Goal: Navigation & Orientation: Understand site structure

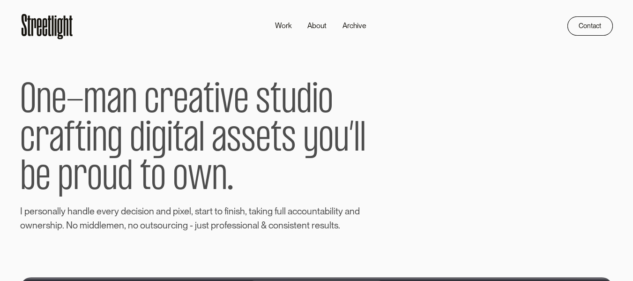
click at [566, 127] on div "O n e - m a n c r e a t i v e s t u d i o c r a f t i n g d i g i t a l a s s e…" at bounding box center [316, 137] width 593 height 192
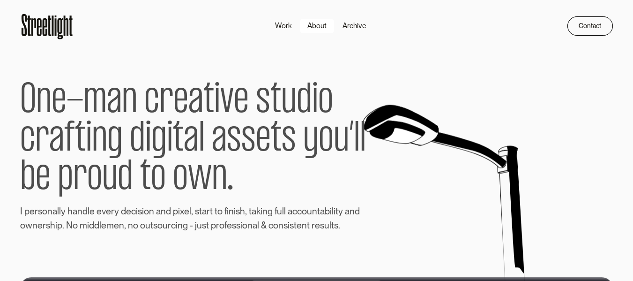
click at [325, 29] on div "About" at bounding box center [316, 25] width 19 height 11
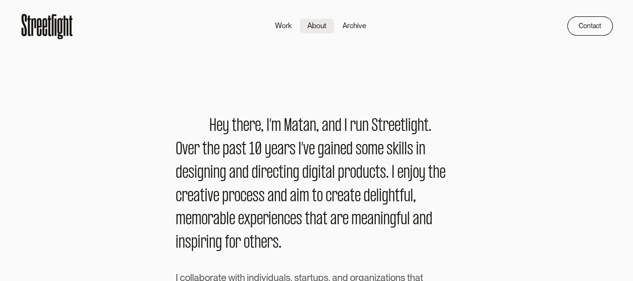
click at [44, 27] on icon at bounding box center [45, 27] width 5 height 18
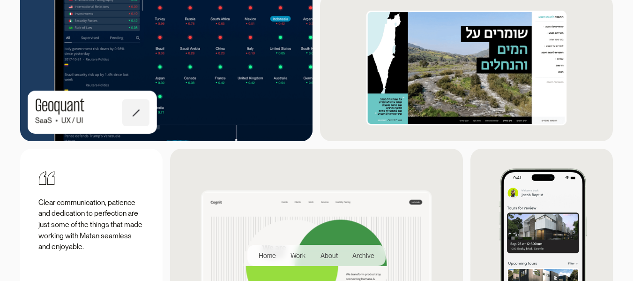
scroll to position [1093, 0]
